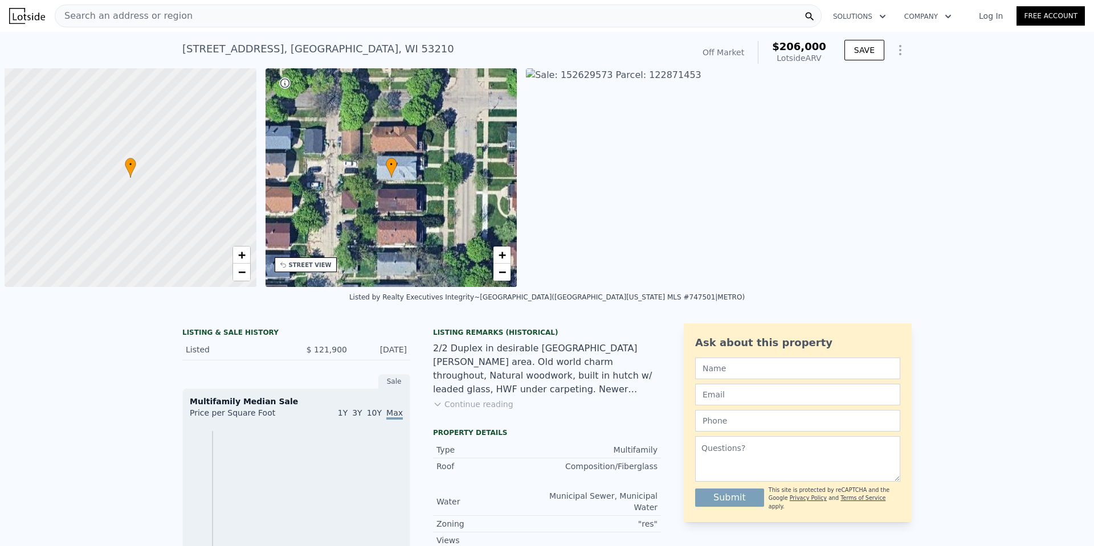
scroll to position [0, 5]
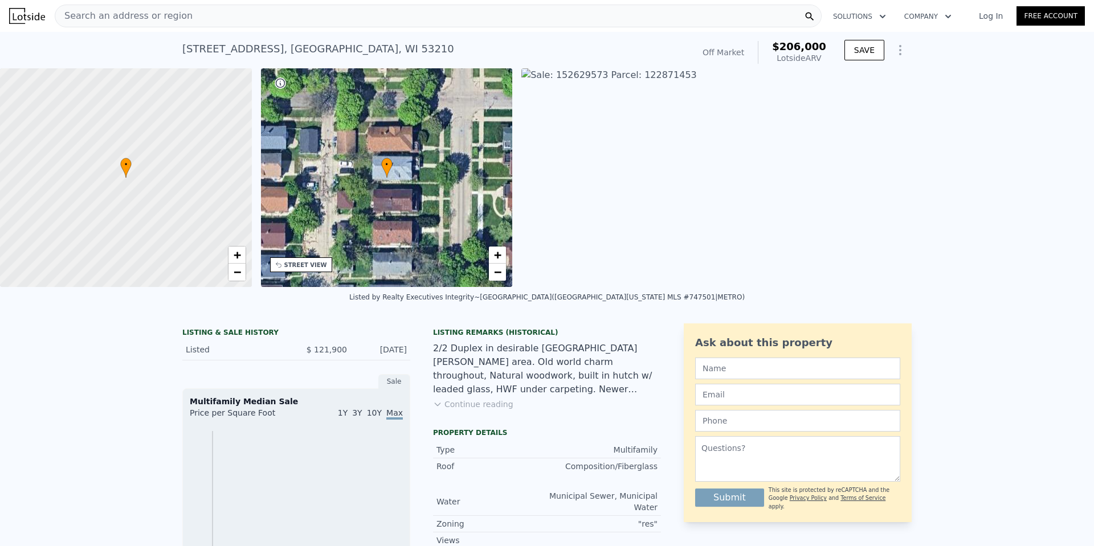
click at [622, 131] on img at bounding box center [1063, 177] width 1085 height 219
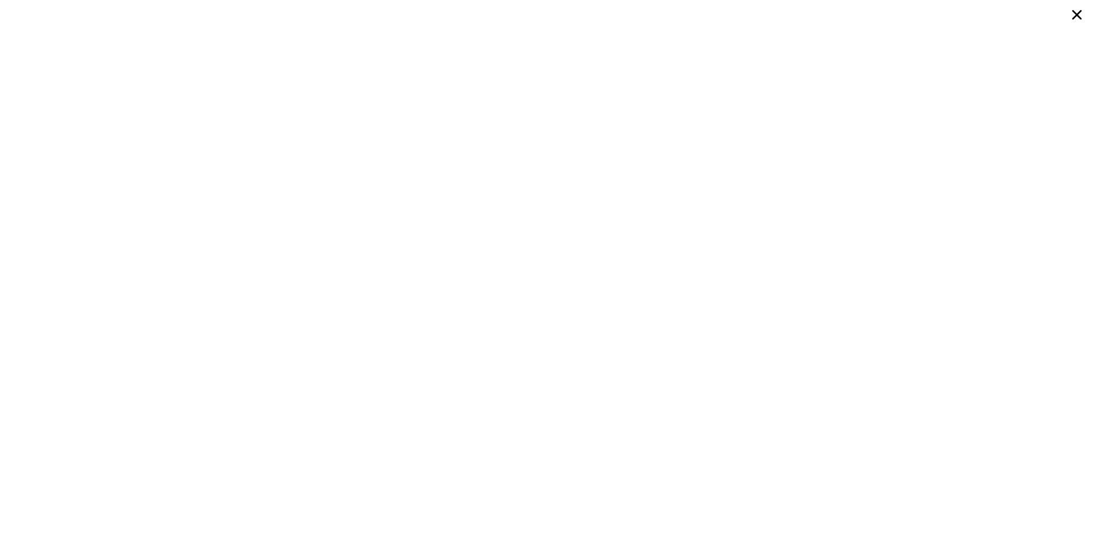
click at [1081, 15] on icon at bounding box center [1077, 15] width 21 height 21
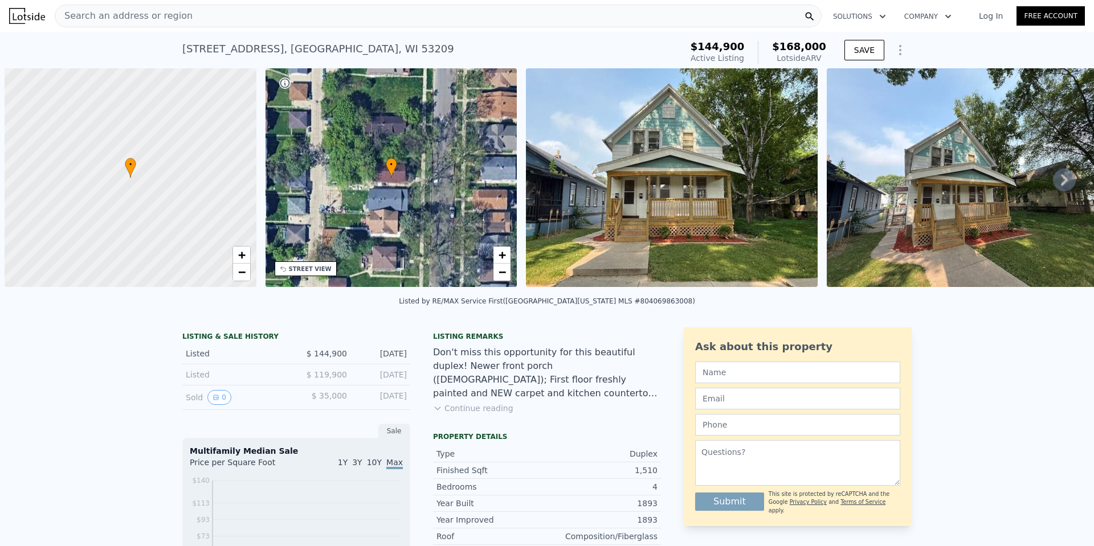
scroll to position [0, 5]
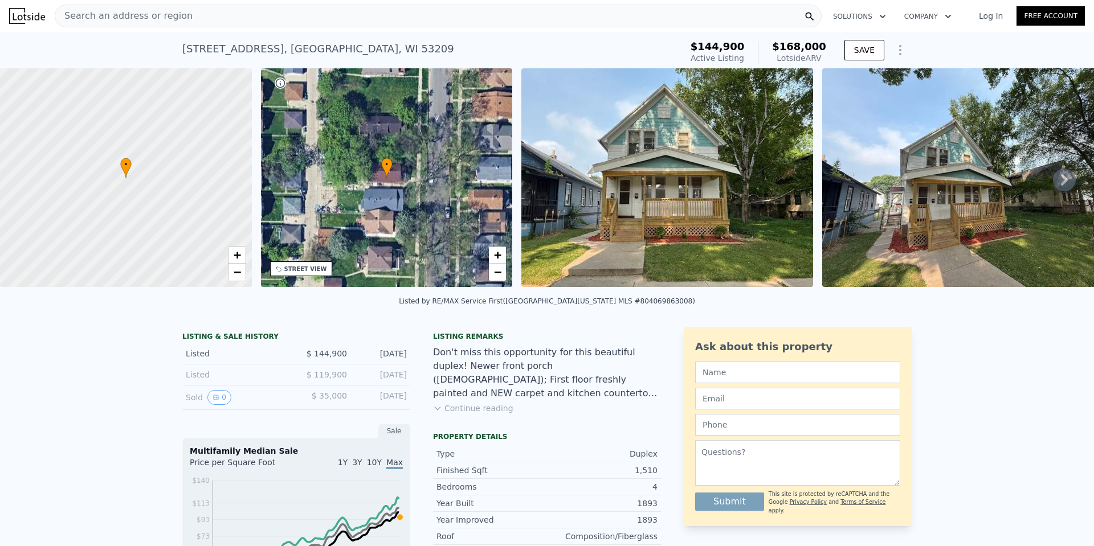
click at [1053, 189] on icon at bounding box center [1064, 180] width 23 height 23
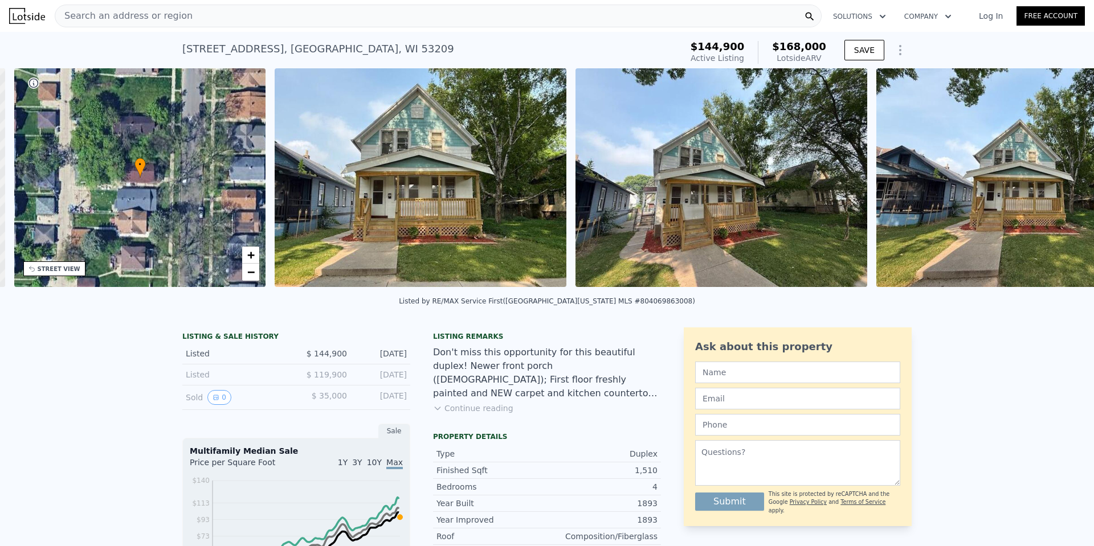
scroll to position [0, 266]
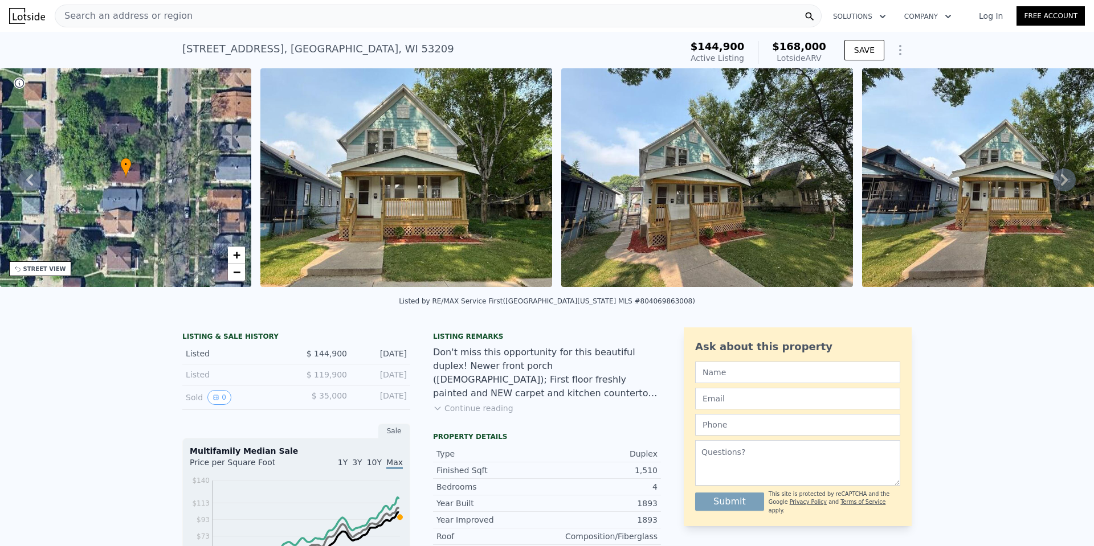
click at [107, 11] on span "Search an address or region" at bounding box center [123, 16] width 137 height 14
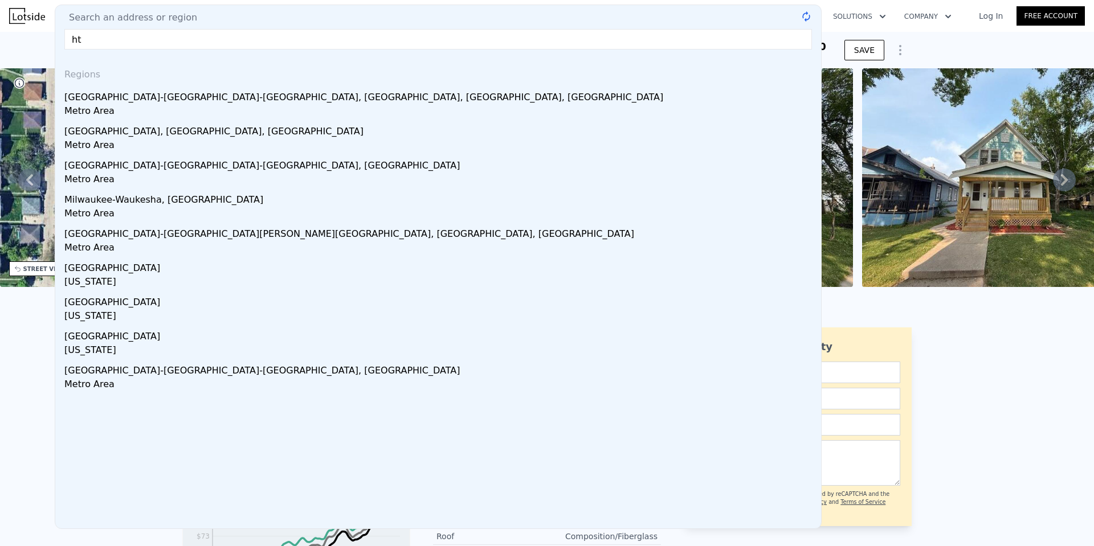
type input "h"
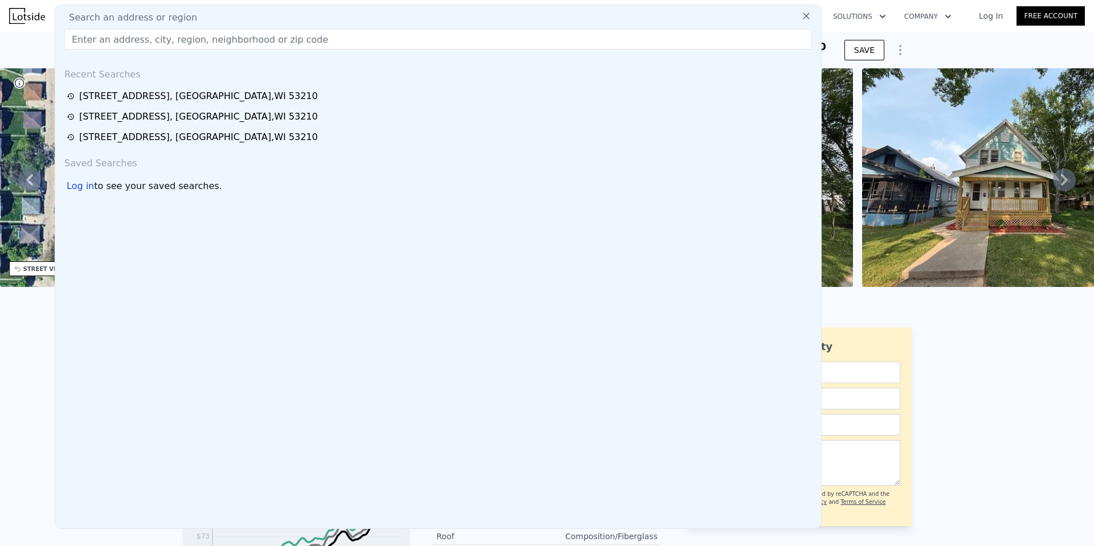
click at [303, 41] on input "text" at bounding box center [438, 39] width 748 height 21
paste input "2935 North 48th STREET #2937, Milwaukee, WI 53210"
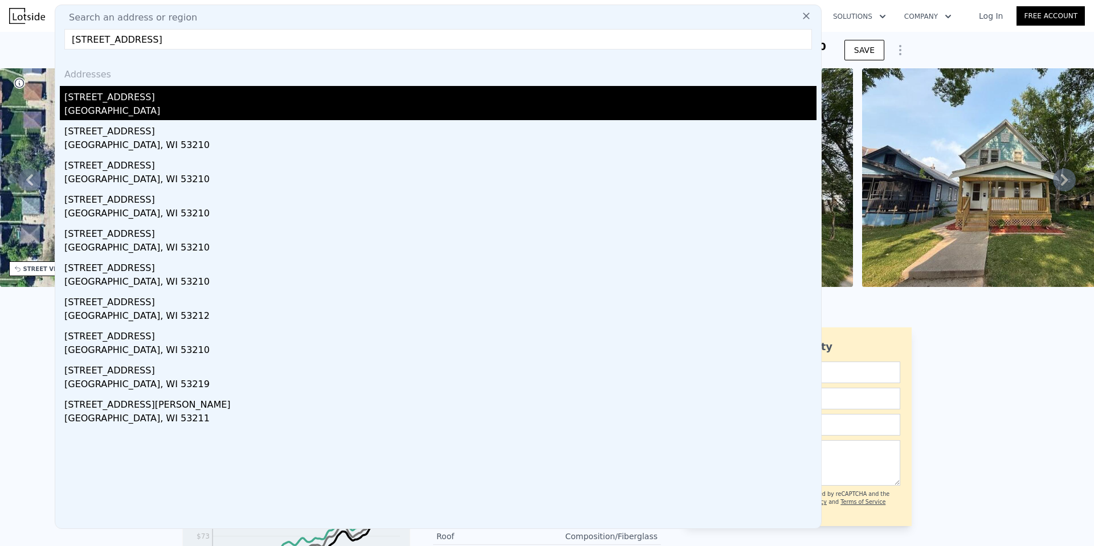
type input "2935 North 48th STREET #2937, Milwaukee, WI 53210"
click at [117, 98] on div "2935 N 48th St # 2937" at bounding box center [440, 95] width 752 height 18
